Goal: Task Accomplishment & Management: Use online tool/utility

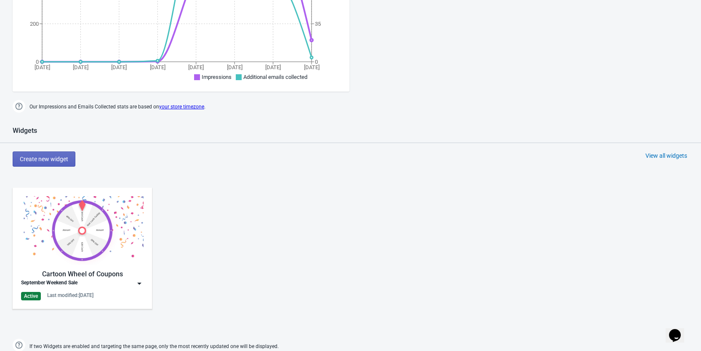
scroll to position [295, 0]
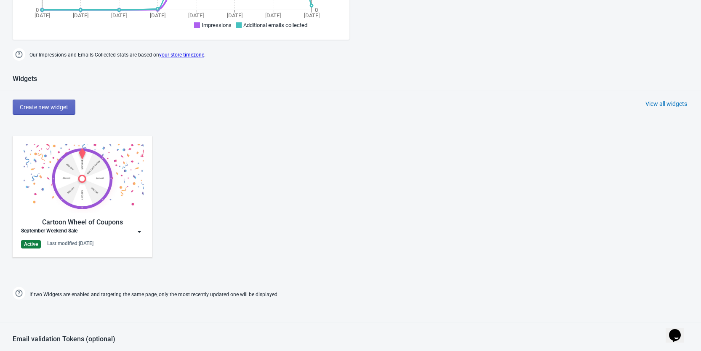
click at [145, 236] on div "Cartoon Wheel of Coupons September Weekend Sale Active Last modified: [DATE]" at bounding box center [82, 196] width 139 height 121
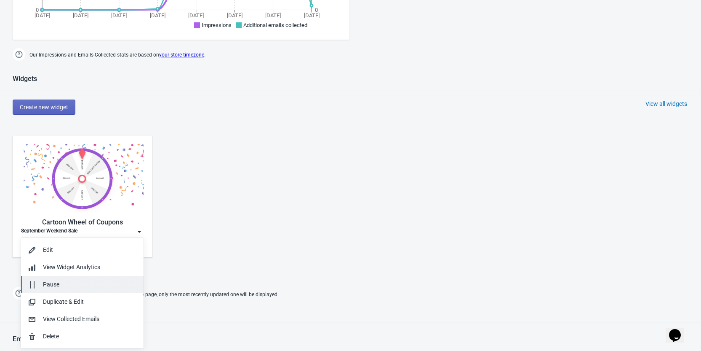
click at [77, 286] on div "Pause" at bounding box center [90, 284] width 94 height 9
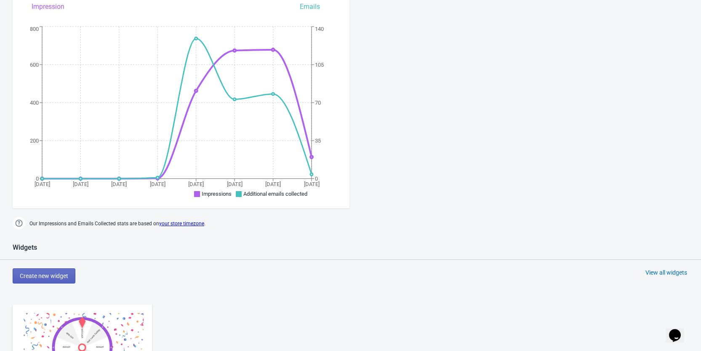
scroll to position [0, 0]
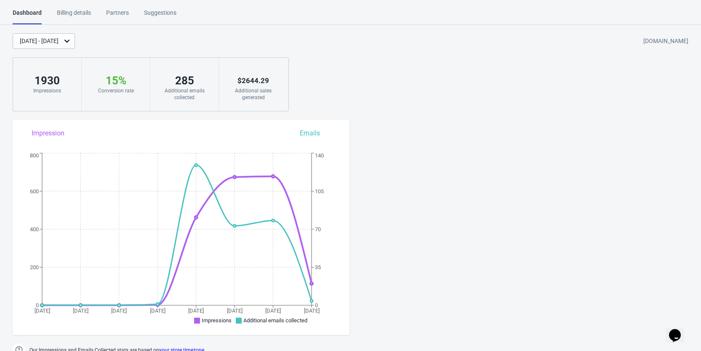
click at [197, 89] on div "Additional emails collected" at bounding box center [184, 93] width 51 height 13
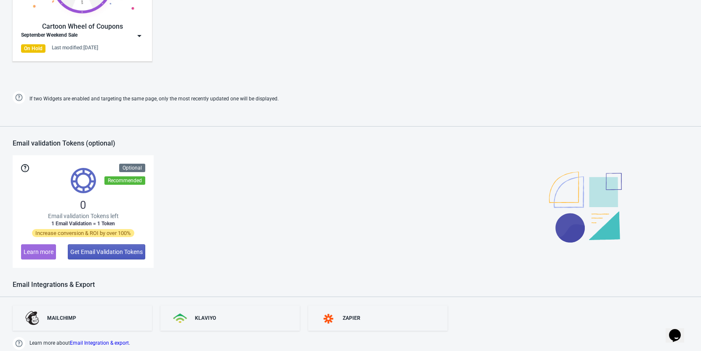
scroll to position [543, 0]
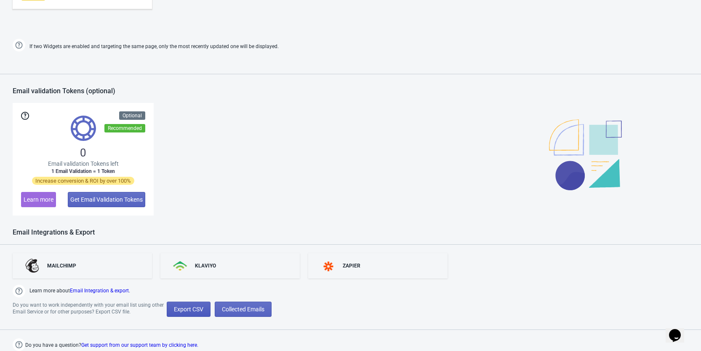
click at [193, 308] on span "Export CSV" at bounding box center [188, 308] width 29 height 7
select select "2025"
select select "9"
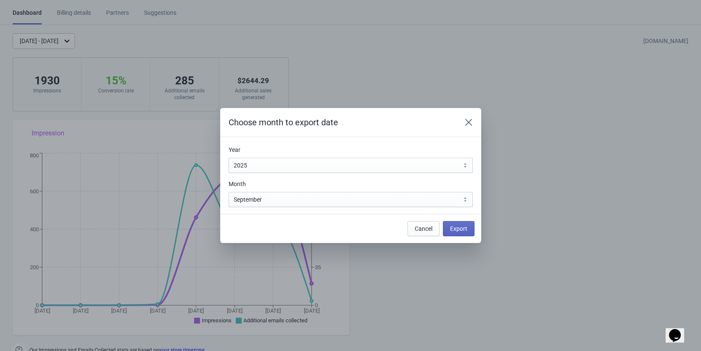
scroll to position [0, 0]
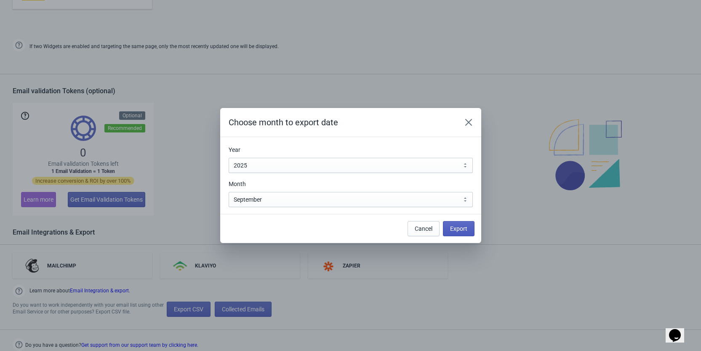
click at [465, 232] on button "Export" at bounding box center [459, 228] width 32 height 15
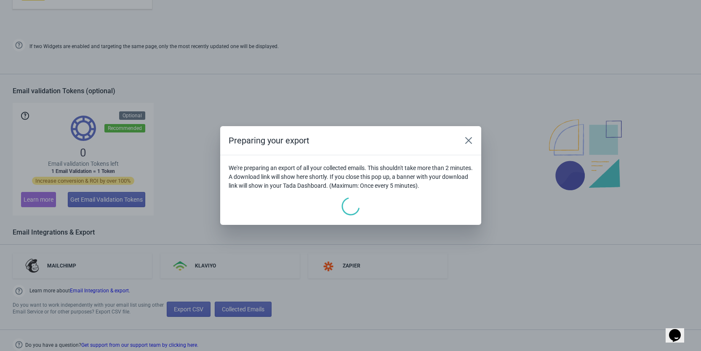
scroll to position [596, 0]
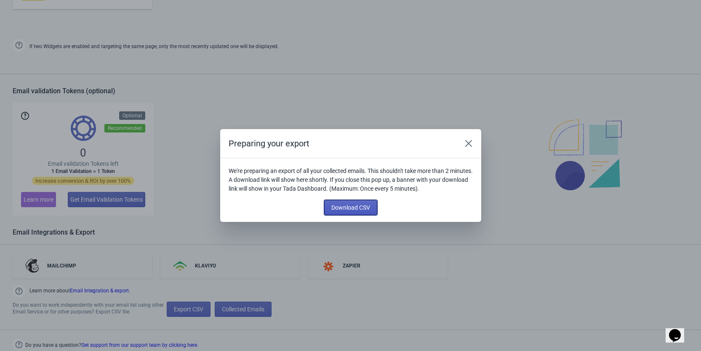
click at [341, 205] on span "Download CSV" at bounding box center [351, 207] width 39 height 7
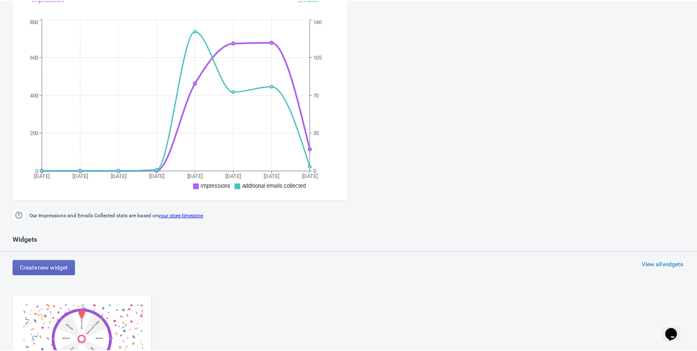
scroll to position [0, 0]
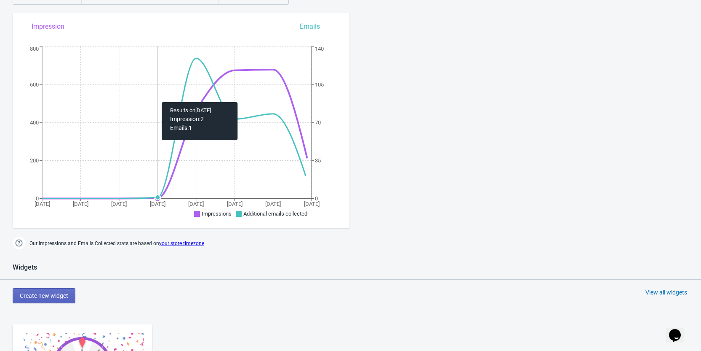
scroll to position [253, 0]
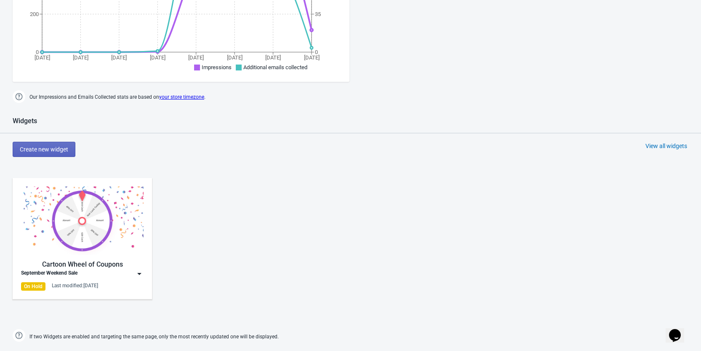
click at [118, 269] on div "Cartoon Wheel of Coupons" at bounding box center [82, 264] width 123 height 10
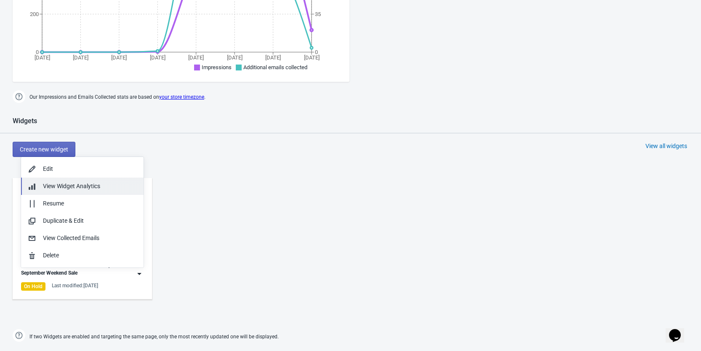
click at [73, 187] on span "View Widget Analytics" at bounding box center [71, 185] width 57 height 7
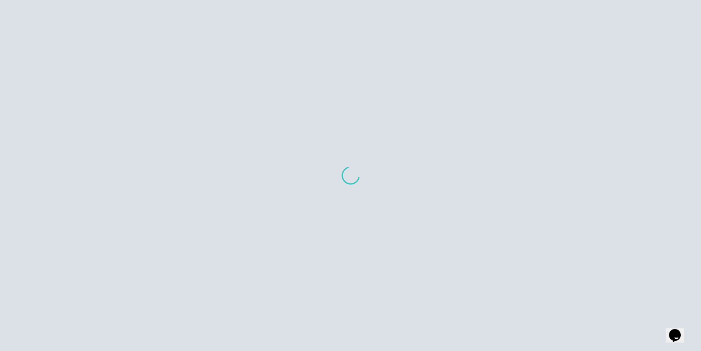
scroll to position [8, 0]
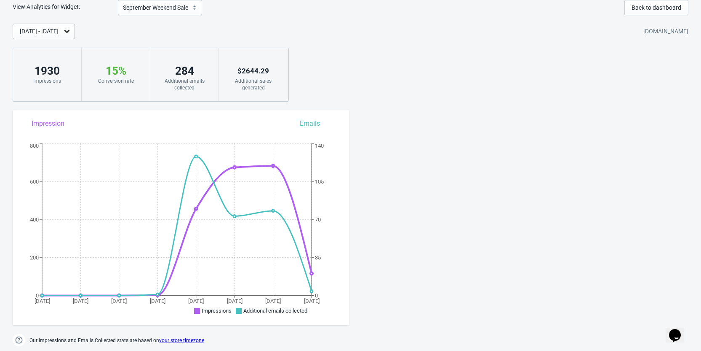
click at [432, 217] on div "View Analytics for Widget: September Weekend Sale September Weekend Sale Back t…" at bounding box center [350, 173] width 701 height 347
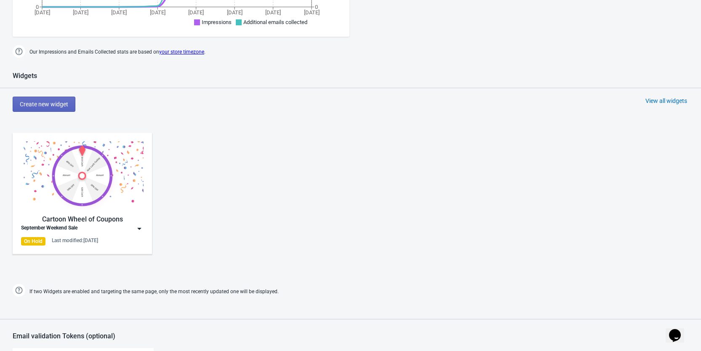
scroll to position [337, 0]
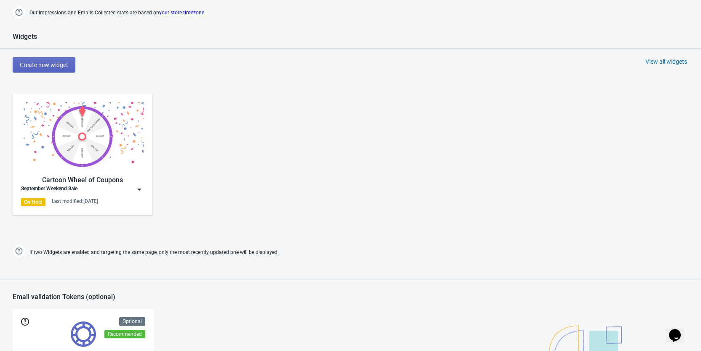
click at [128, 196] on div "Cartoon Wheel of Coupons September Weekend Sale On Hold Last modified: [DATE]" at bounding box center [82, 154] width 123 height 104
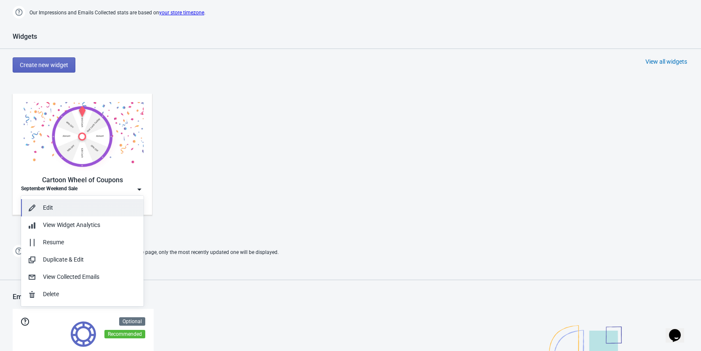
drag, startPoint x: 64, startPoint y: 203, endPoint x: 77, endPoint y: 208, distance: 14.3
click at [64, 203] on div "Edit" at bounding box center [90, 207] width 94 height 9
